Goal: Find specific page/section: Find specific page/section

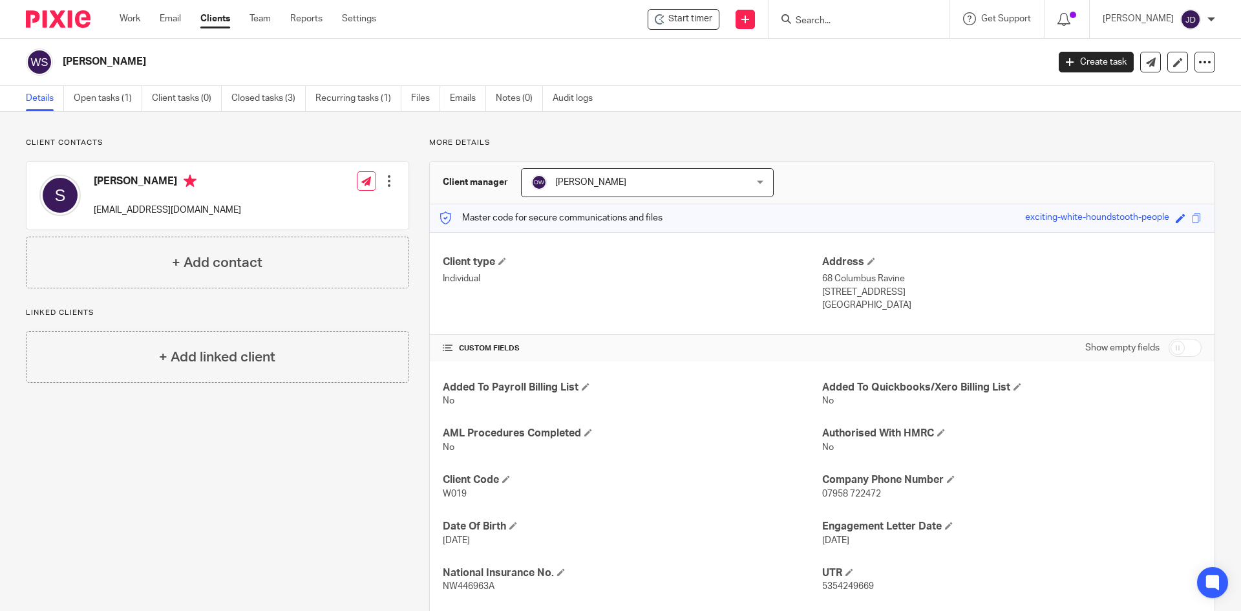
click at [851, 24] on input "Search" at bounding box center [852, 22] width 116 height 12
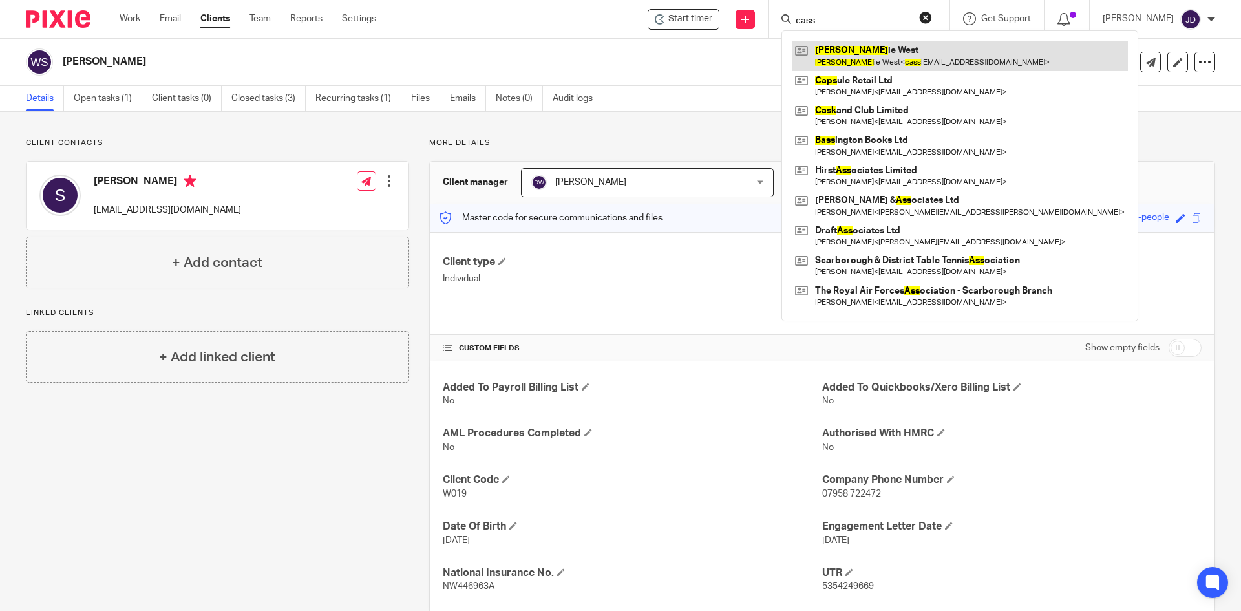
type input "cass"
click at [874, 55] on link at bounding box center [960, 56] width 336 height 30
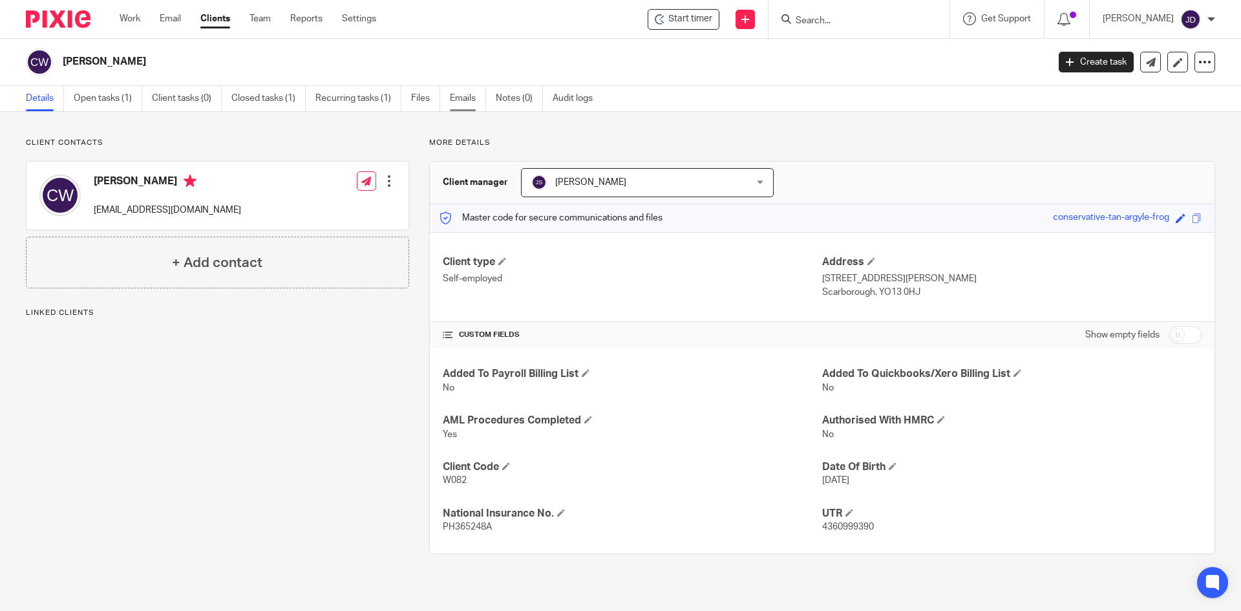
click at [460, 93] on link "Emails" at bounding box center [468, 98] width 36 height 25
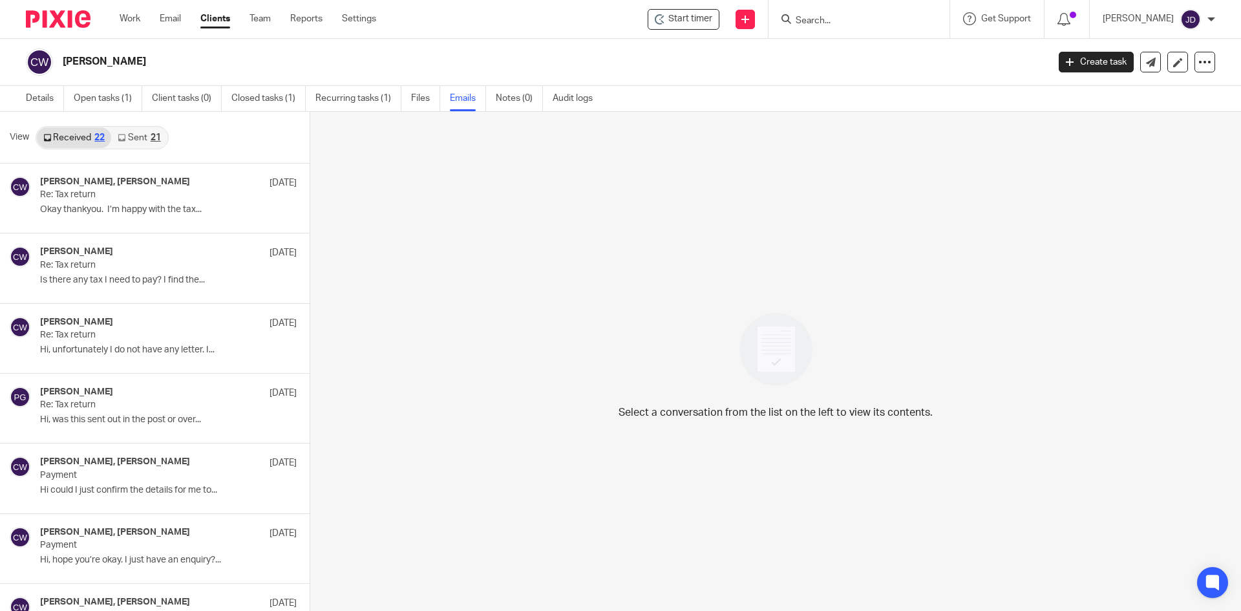
click at [125, 140] on icon at bounding box center [122, 138] width 8 height 8
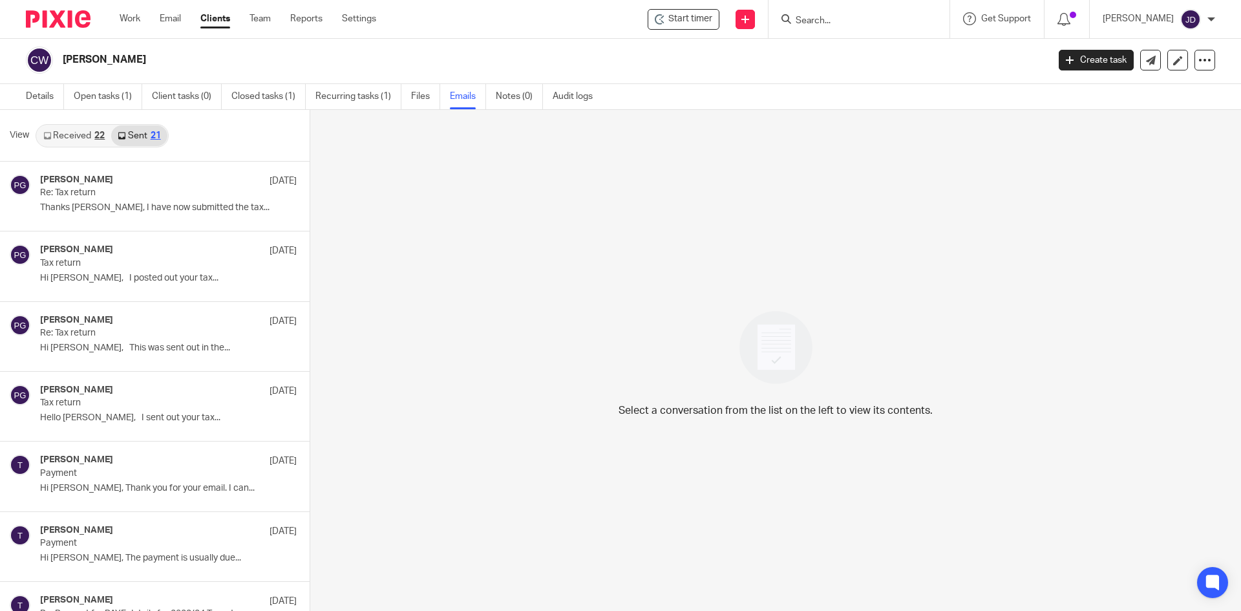
click at [58, 139] on link "Received 22" at bounding box center [74, 135] width 74 height 21
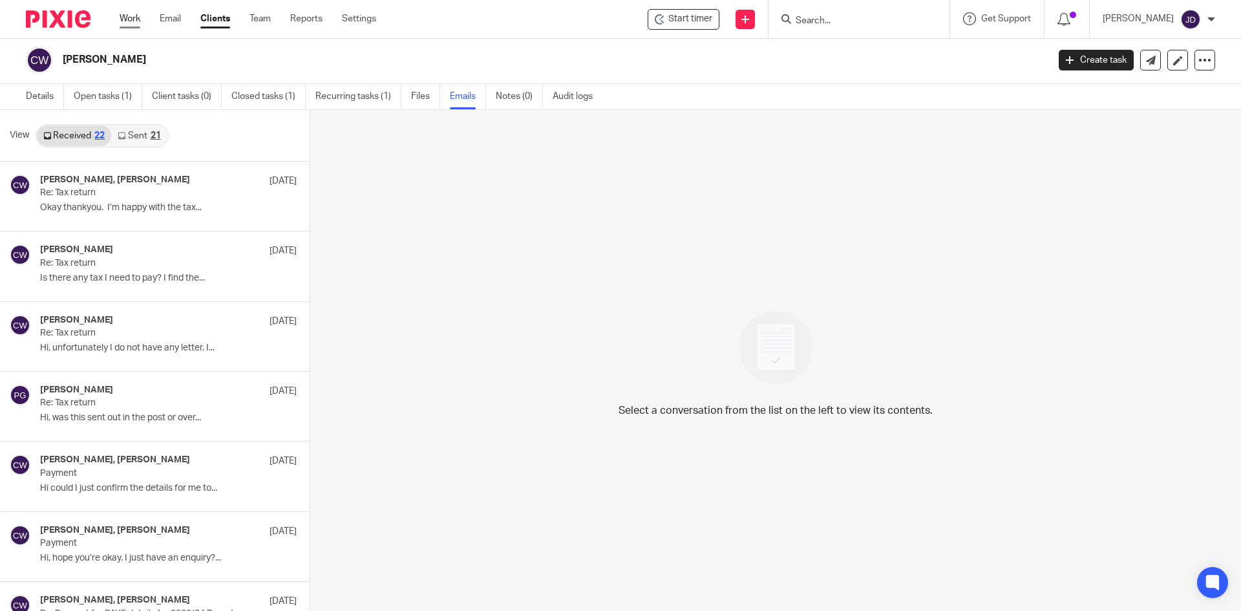
click at [135, 22] on link "Work" at bounding box center [130, 18] width 21 height 13
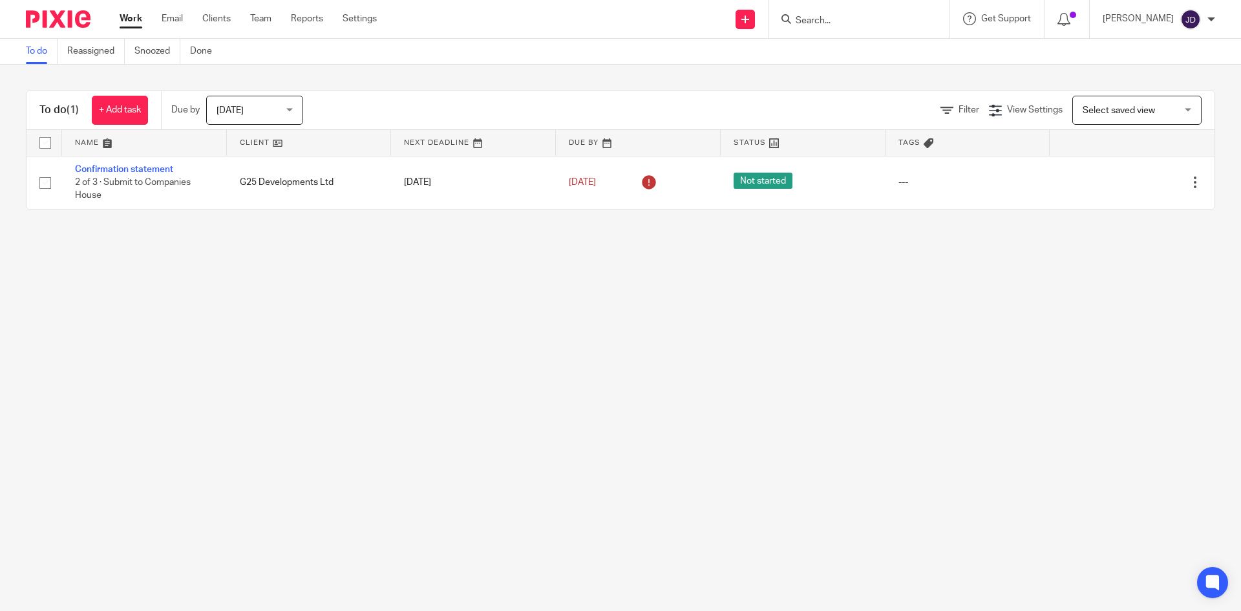
click at [218, 21] on link "Clients" at bounding box center [216, 18] width 28 height 13
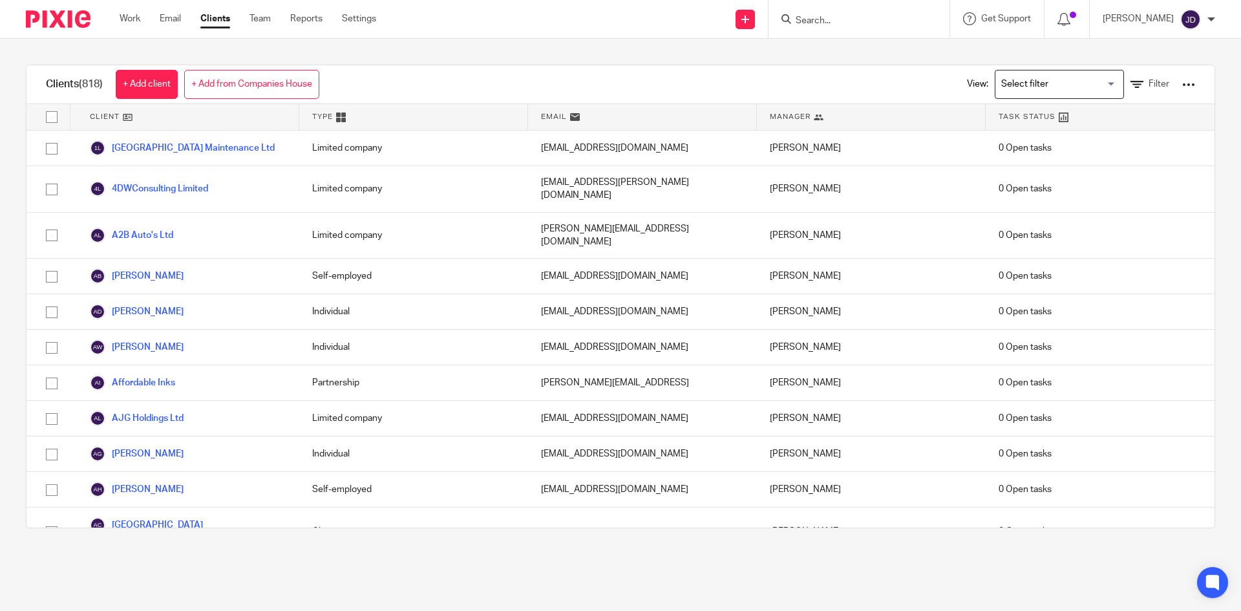
click at [829, 17] on input "Search" at bounding box center [852, 22] width 116 height 12
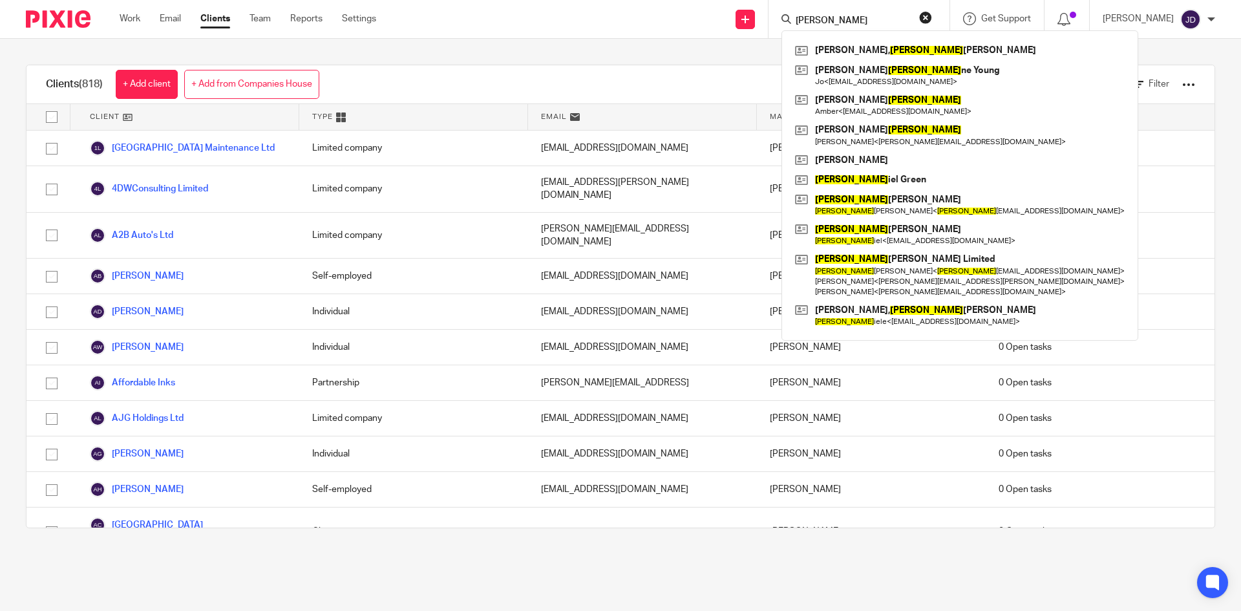
type input "dawn"
click at [932, 15] on button "reset" at bounding box center [925, 17] width 13 height 13
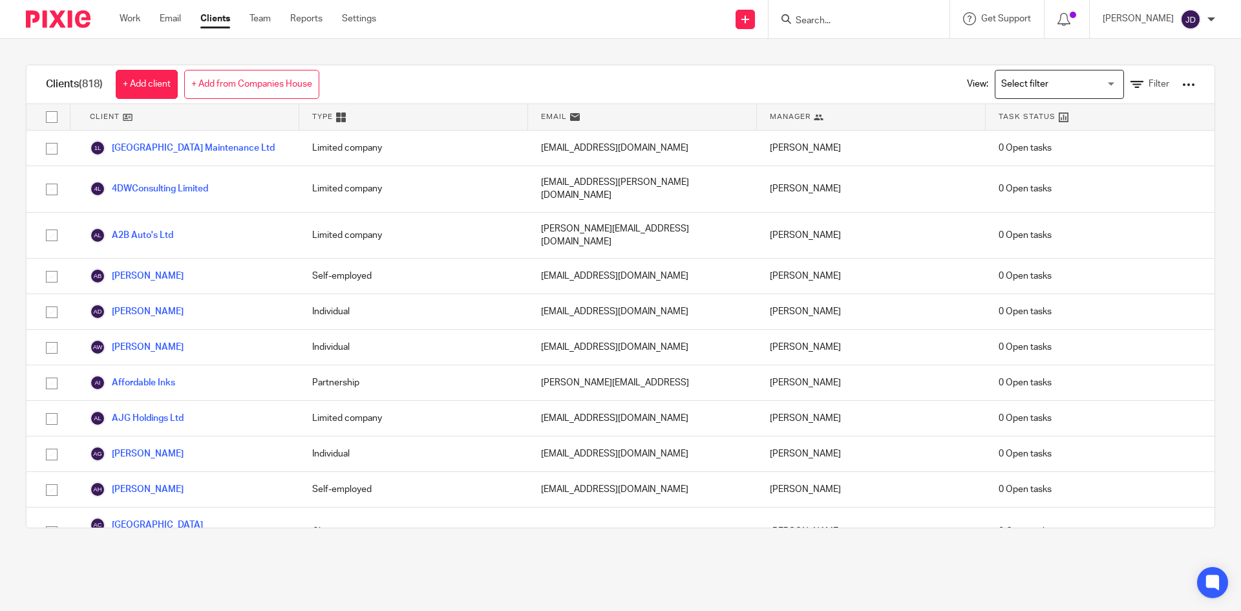
click at [884, 16] on input "Search" at bounding box center [852, 22] width 116 height 12
type input "sew"
click at [932, 18] on button "reset" at bounding box center [925, 17] width 13 height 13
click at [852, 18] on input "Search" at bounding box center [852, 22] width 116 height 12
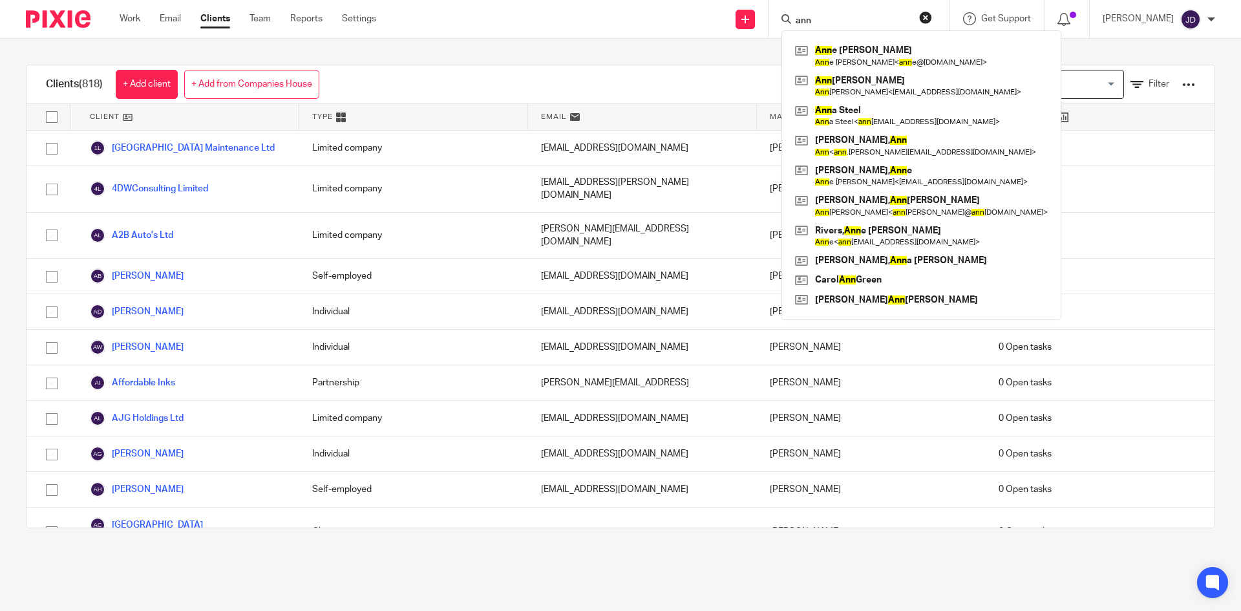
type input "ann"
click at [932, 11] on button "reset" at bounding box center [925, 17] width 13 height 13
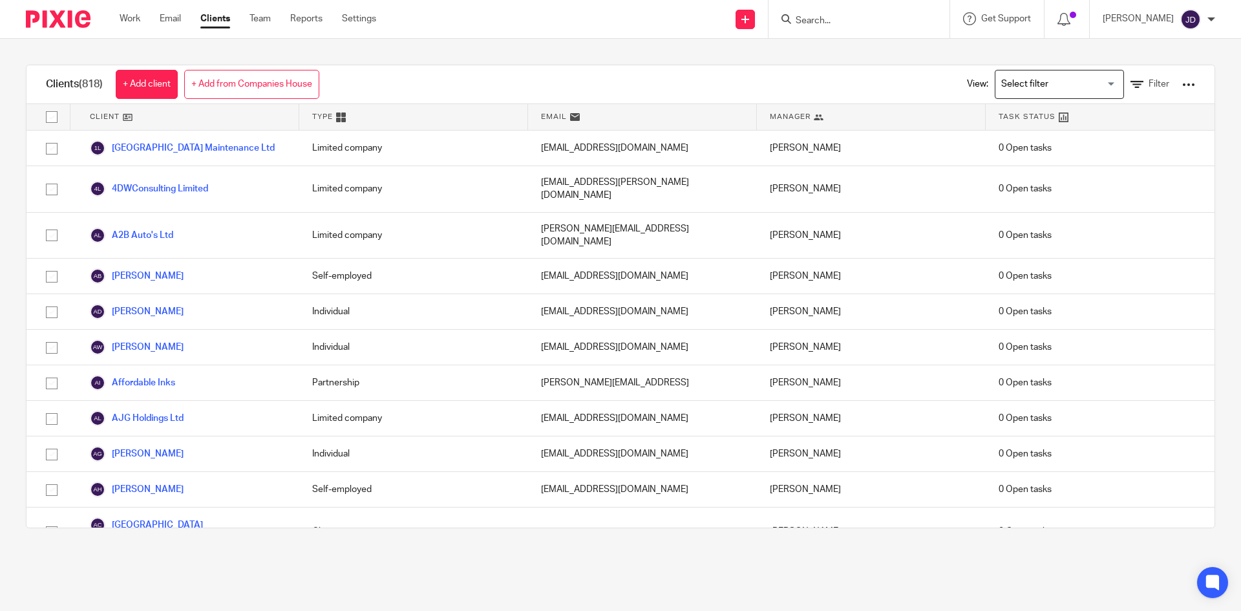
click at [877, 11] on form at bounding box center [863, 19] width 138 height 16
click at [852, 23] on input "Search" at bounding box center [852, 22] width 116 height 12
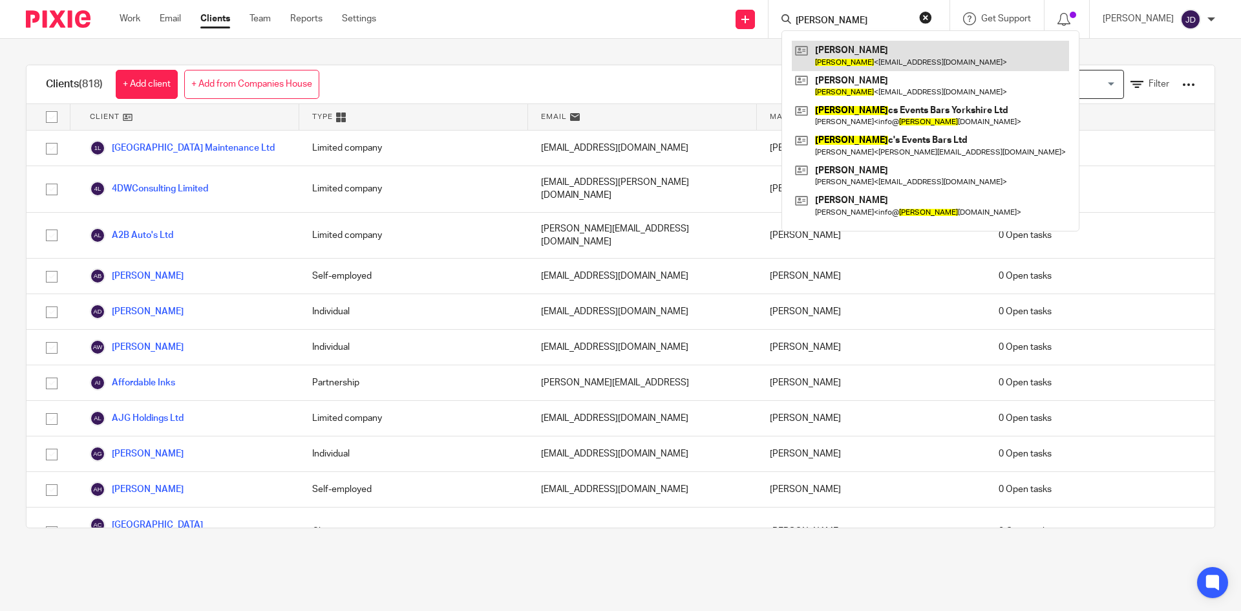
type input "tony"
click at [879, 42] on link at bounding box center [930, 56] width 277 height 30
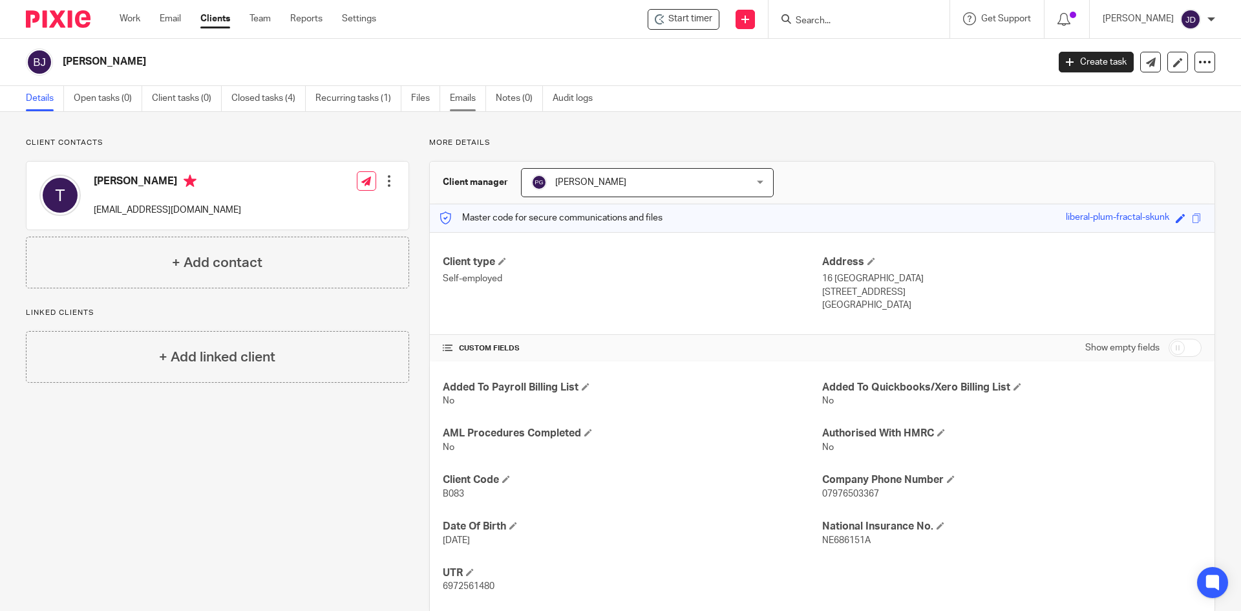
click at [457, 101] on link "Emails" at bounding box center [468, 98] width 36 height 25
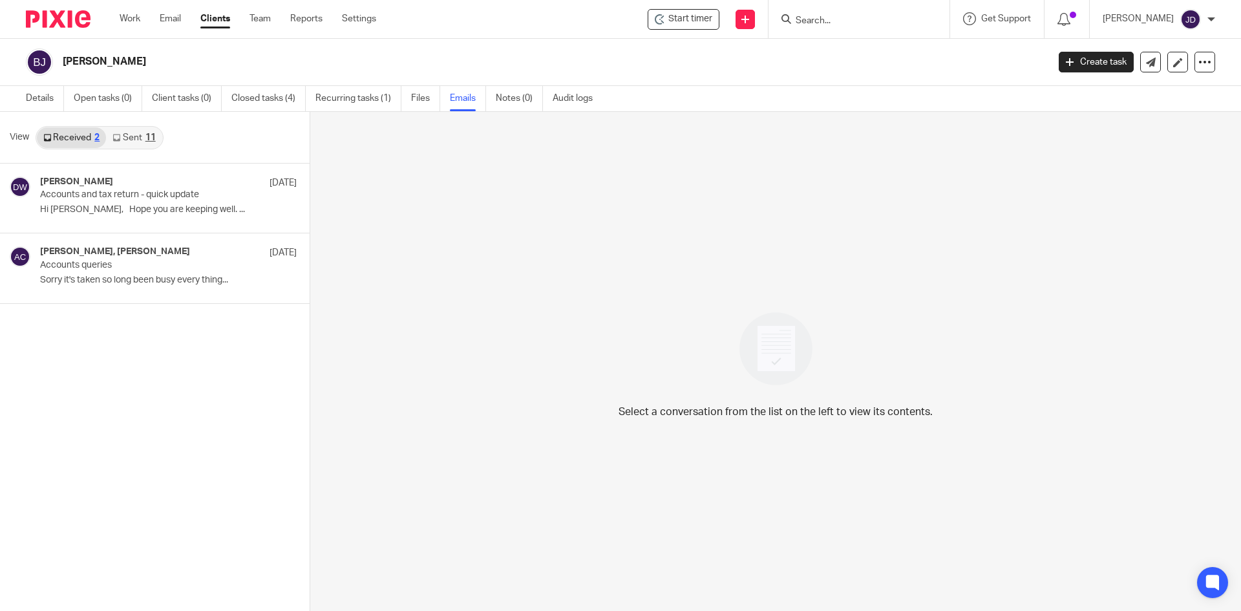
click at [838, 20] on input "Search" at bounding box center [852, 22] width 116 height 12
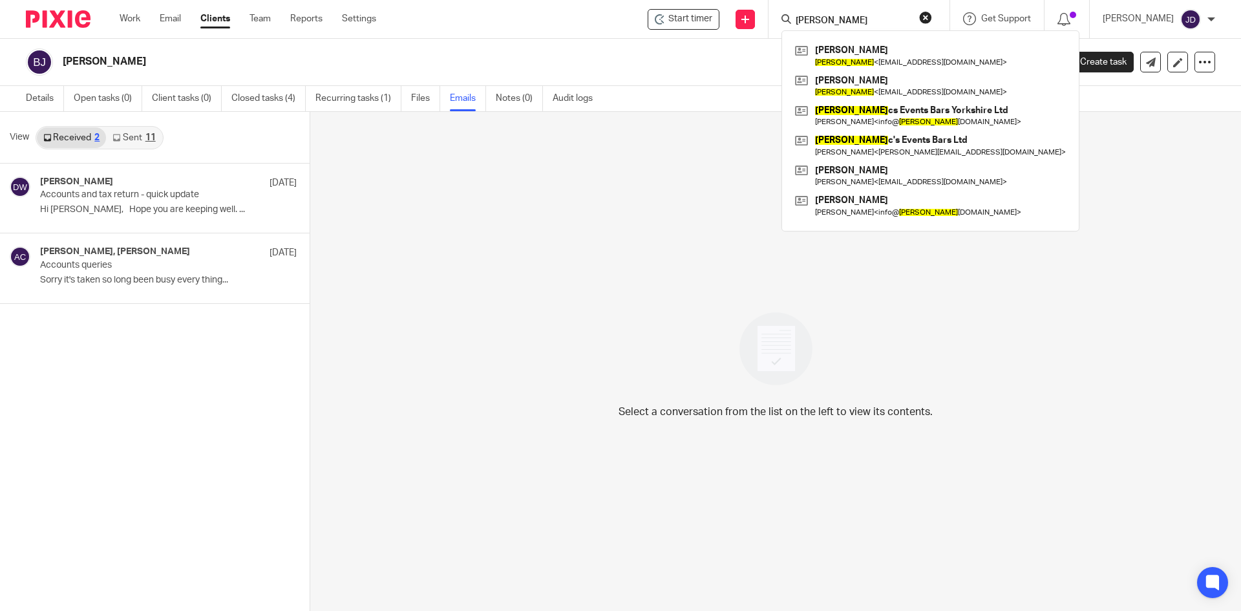
type input "tony"
click at [947, 9] on div "tony Beaumont, Antony James Tony < tonybmnt@hotmail.co.uk > Buckle, Anthony Joh…" at bounding box center [858, 19] width 181 height 38
click at [932, 19] on button "reset" at bounding box center [925, 17] width 13 height 13
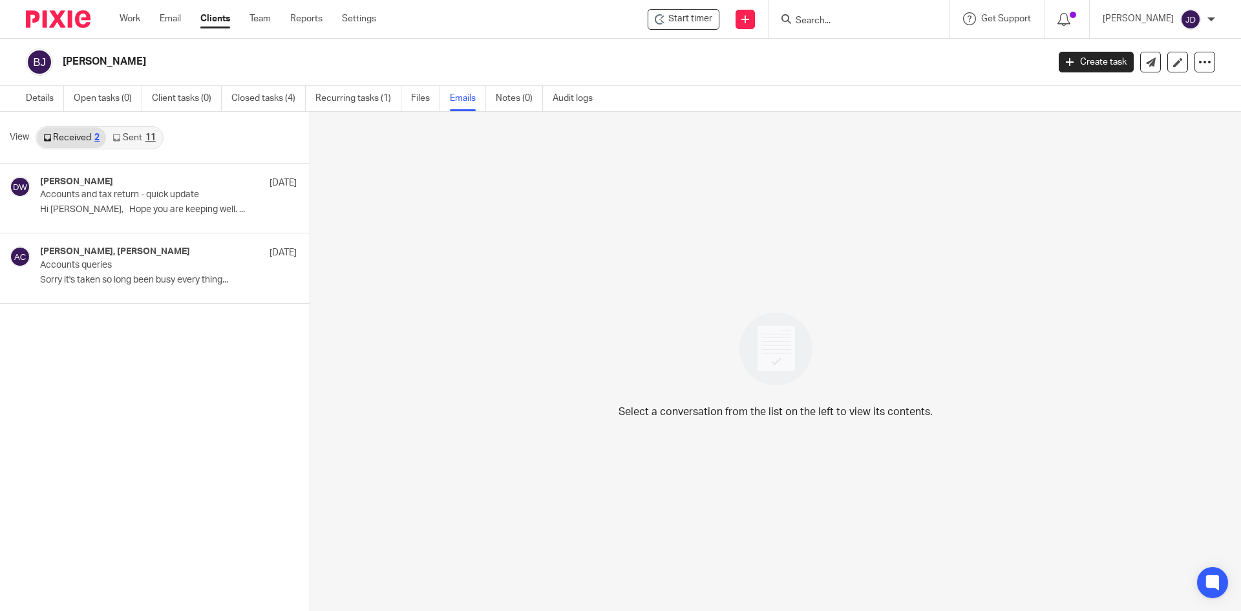
click at [898, 20] on input "Search" at bounding box center [852, 22] width 116 height 12
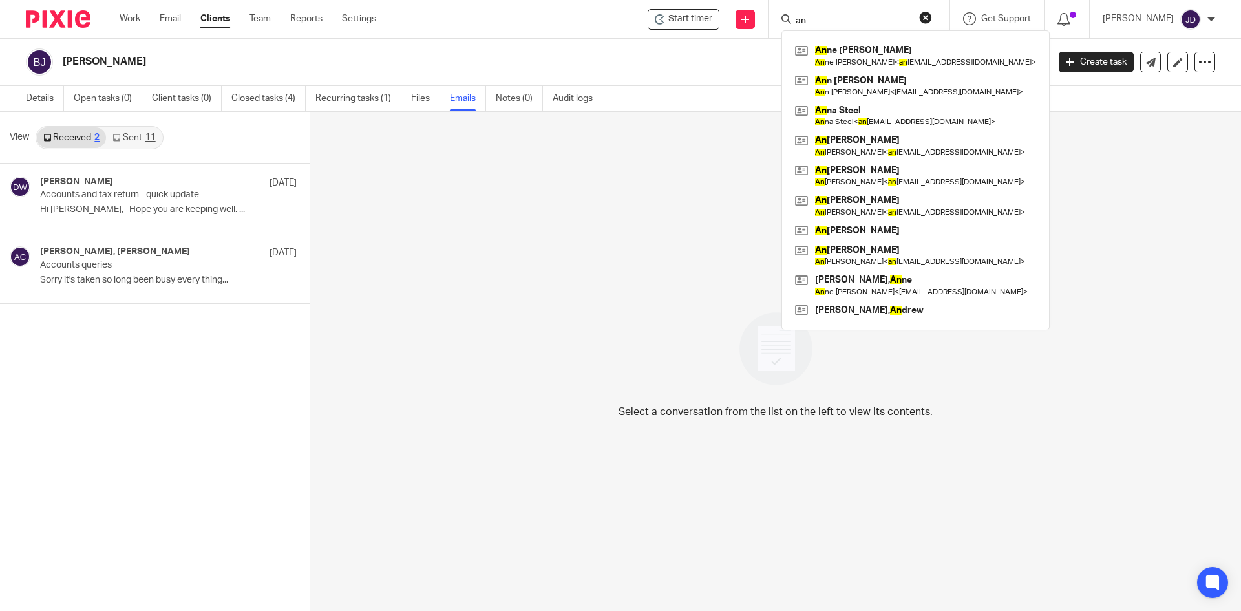
type input "a"
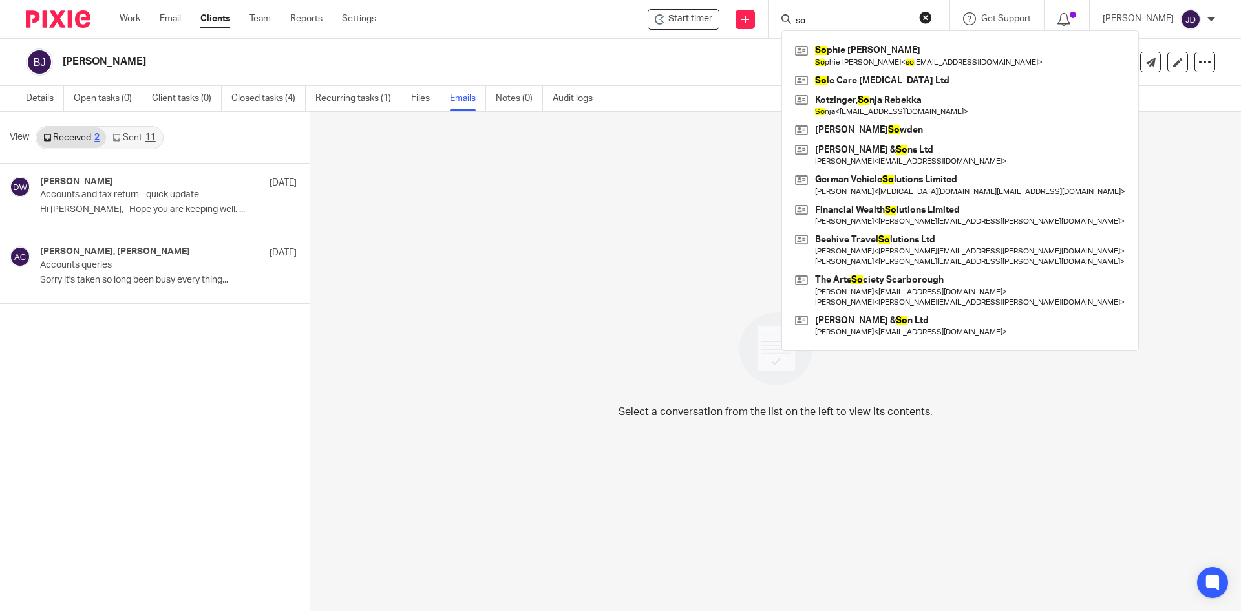
type input "s"
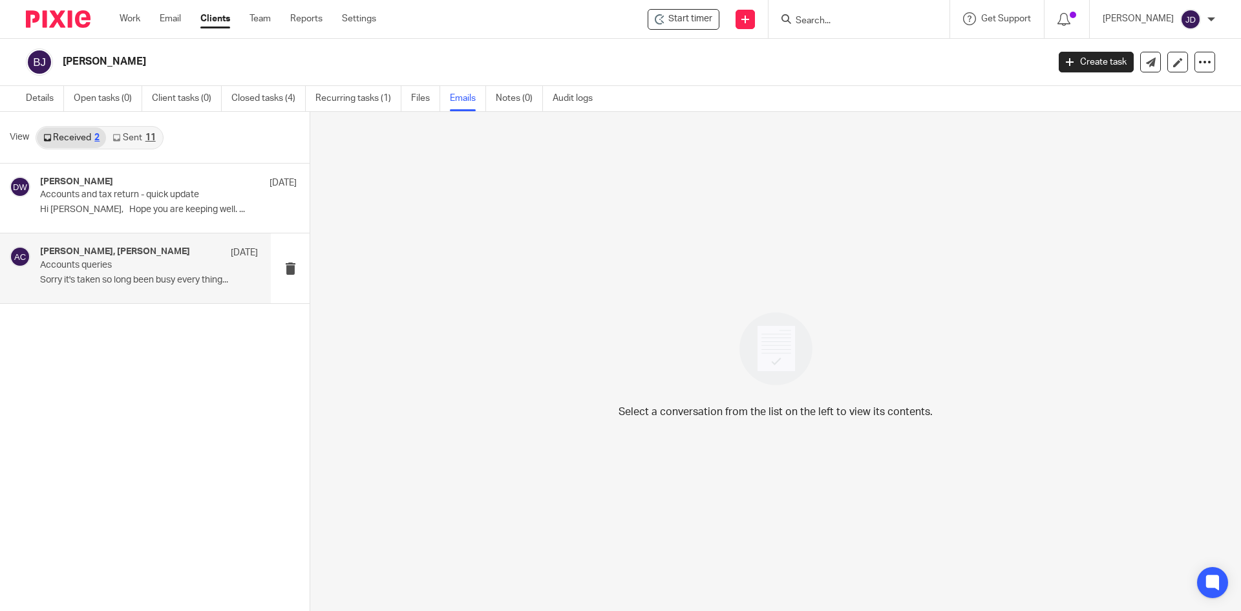
click at [105, 251] on h4 "tony beaumont, Abi Coates" at bounding box center [115, 251] width 150 height 11
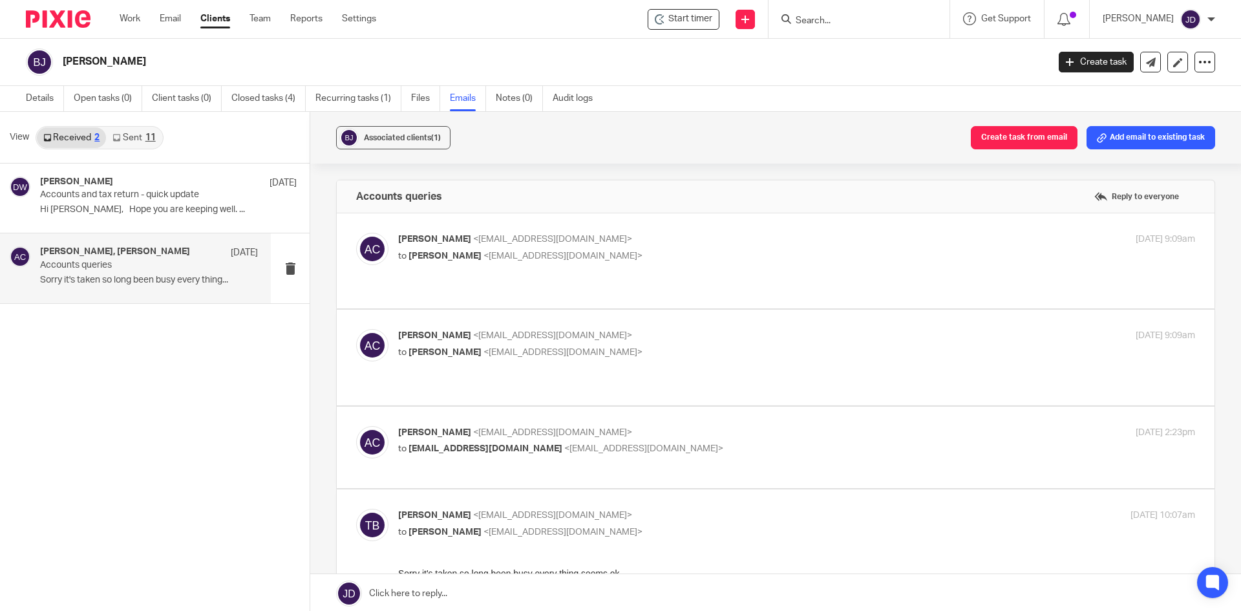
click at [706, 274] on div "Abi Coates <abi@janddaccountants.co.uk> to Tony <tonybmnt@hotmail.co.uk> 22 Oct…" at bounding box center [775, 261] width 839 height 56
click at [701, 253] on p "to Tony <tonybmnt@hotmail.co.uk>" at bounding box center [663, 256] width 531 height 14
checkbox input "true"
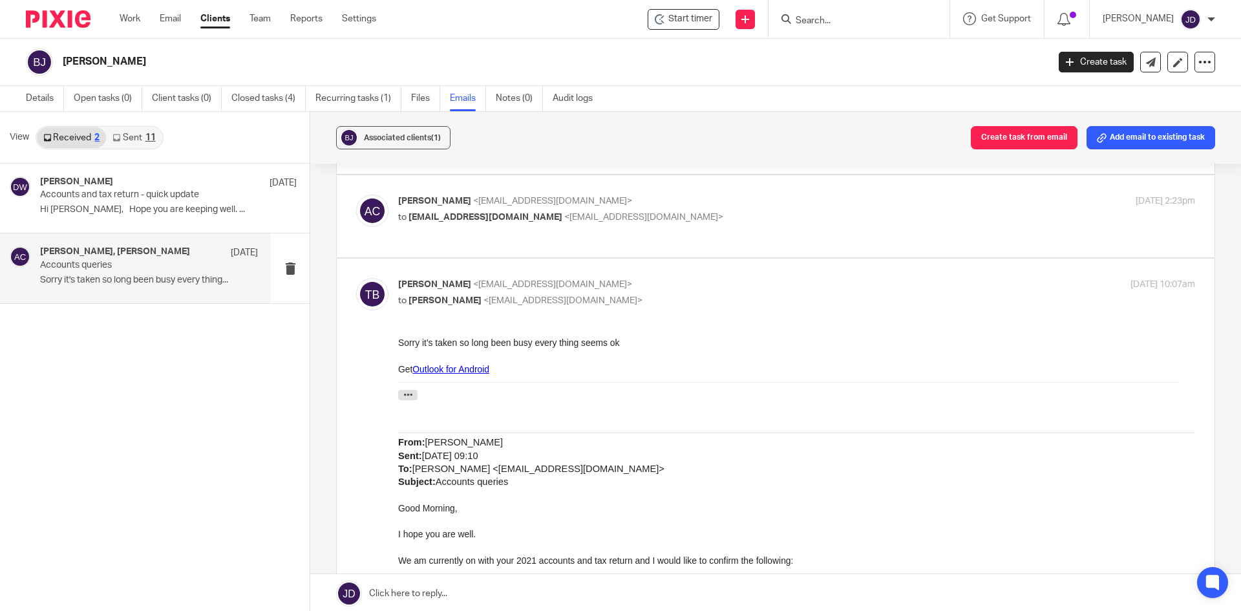
scroll to position [646, 0]
click at [221, 20] on link "Clients" at bounding box center [215, 18] width 30 height 13
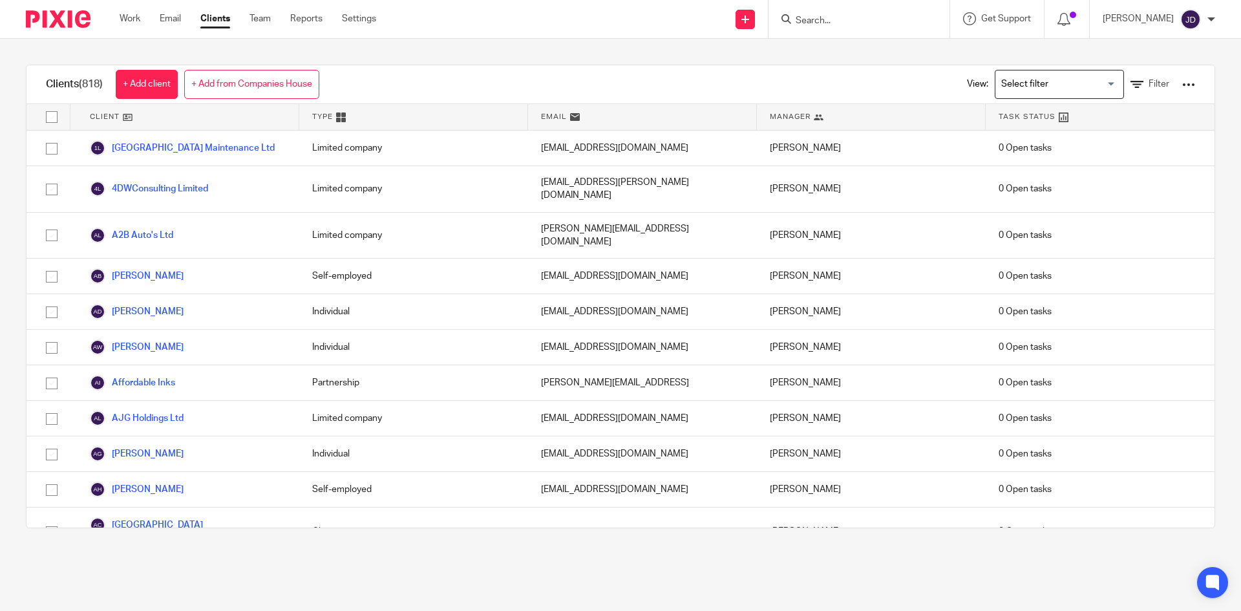
click at [578, 28] on div "Send new email Create task Add client Get Support Contact Support Help Document…" at bounding box center [818, 19] width 845 height 38
click at [633, 85] on div "Clients (818) + Add client + Add from Companies House View: Loading... Filter" at bounding box center [620, 84] width 1188 height 39
click at [629, 76] on div "Clients (818) + Add client + Add from Companies House View: Loading... Filter" at bounding box center [620, 84] width 1188 height 39
drag, startPoint x: 590, startPoint y: 52, endPoint x: 623, endPoint y: 58, distance: 33.5
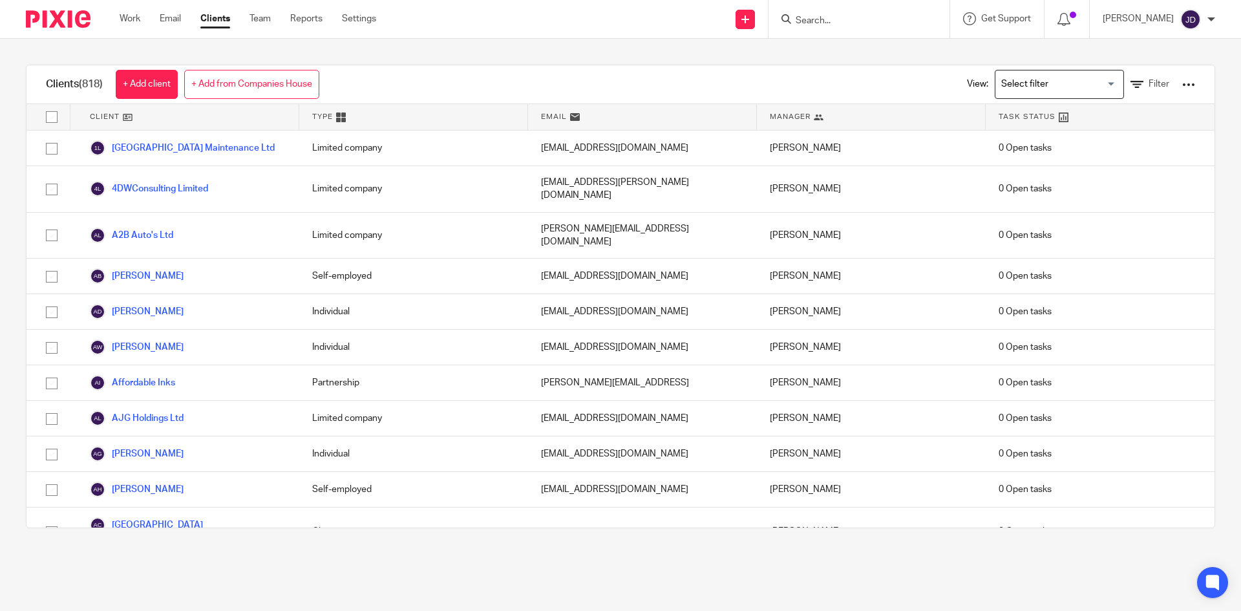
click at [623, 58] on div "Clients (818) + Add client + Add from Companies House View: Loading... Filter C…" at bounding box center [620, 296] width 1241 height 515
drag, startPoint x: 779, startPoint y: 54, endPoint x: 619, endPoint y: 64, distance: 160.0
click at [619, 64] on div "Clients (818) + Add client + Add from Companies House View: Loading... Filter C…" at bounding box center [620, 296] width 1241 height 515
click at [616, 50] on div "Clients (818) + Add client + Add from Companies House View: Loading... Filter C…" at bounding box center [620, 296] width 1241 height 515
click at [606, 48] on div "Clients (818) + Add client + Add from Companies House View: Loading... Filter C…" at bounding box center [620, 296] width 1241 height 515
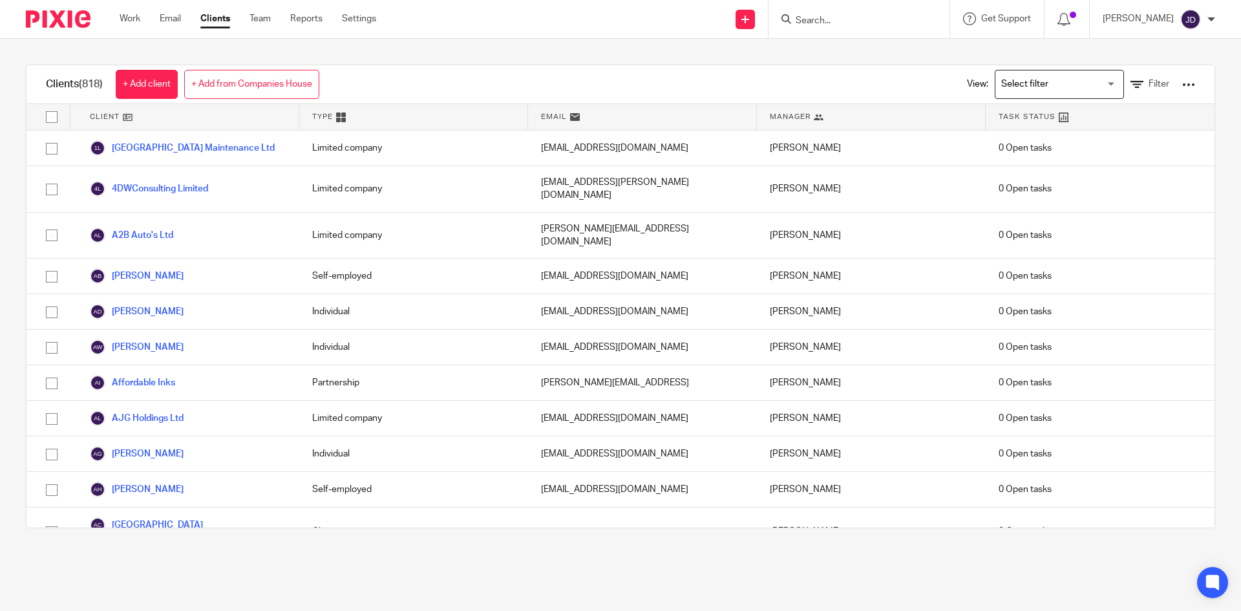
drag, startPoint x: 609, startPoint y: 53, endPoint x: 615, endPoint y: 60, distance: 8.8
click at [615, 60] on div "Clients (818) + Add client + Add from Companies House View: Loading... Filter C…" at bounding box center [620, 296] width 1241 height 515
click at [608, 48] on div "Clients (818) + Add client + Add from Companies House View: Loading... Filter C…" at bounding box center [620, 296] width 1241 height 515
click at [463, 61] on div "Clients (818) + Add client + Add from Companies House View: Loading... Filter C…" at bounding box center [620, 296] width 1241 height 515
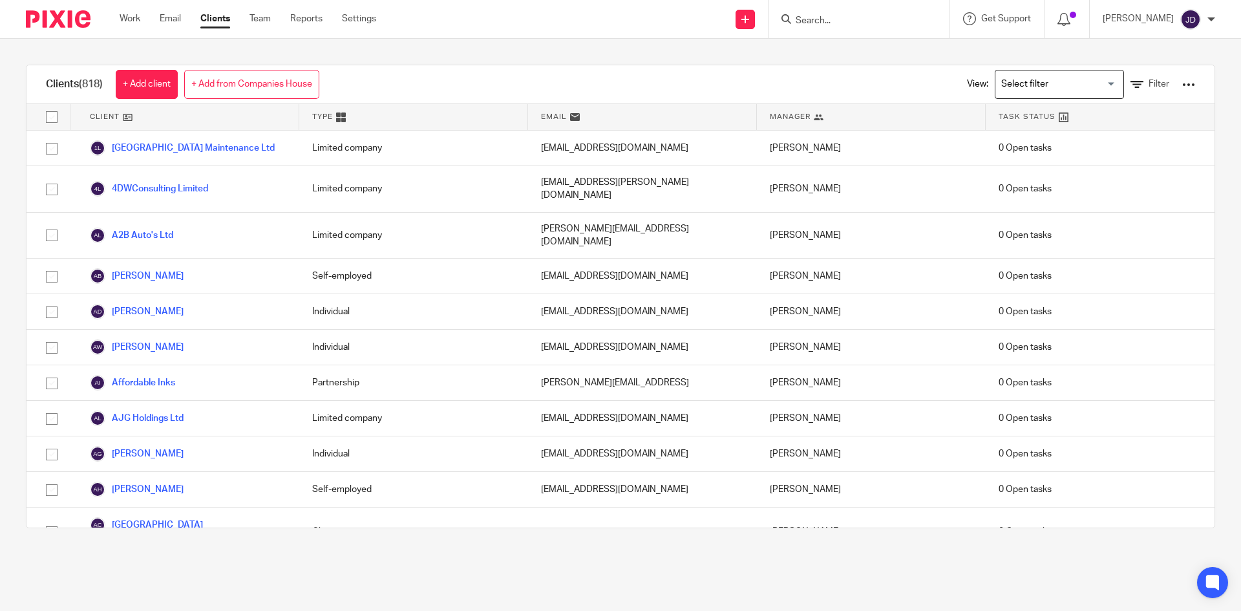
click at [496, 54] on div "Clients (818) + Add client + Add from Companies House View: Loading... Filter C…" at bounding box center [620, 296] width 1241 height 515
